Goal: Submit feedback/report problem: Submit feedback/report problem

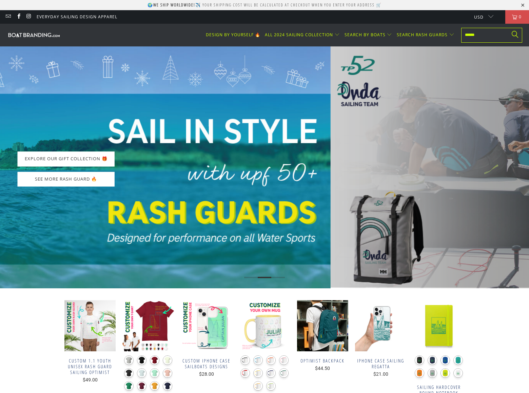
scroll to position [2287, 0]
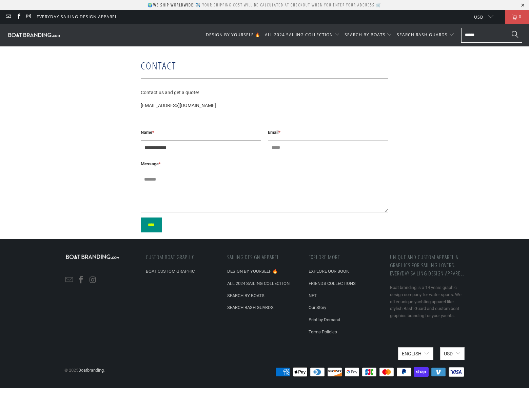
type input "**********"
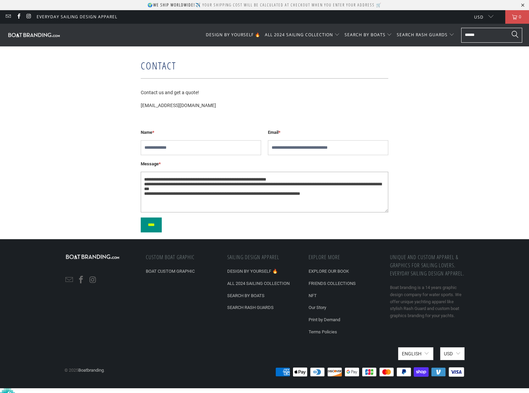
type textarea "**********"
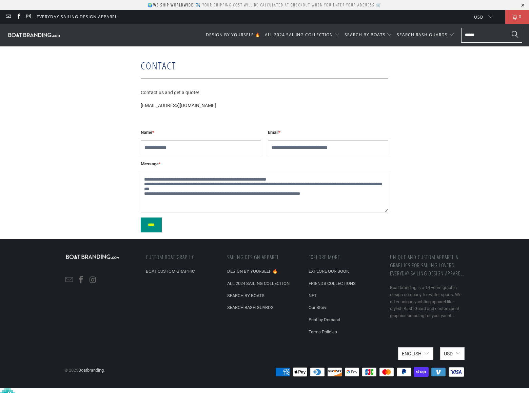
click at [154, 225] on input "****" at bounding box center [151, 225] width 21 height 15
